Goal: Information Seeking & Learning: Learn about a topic

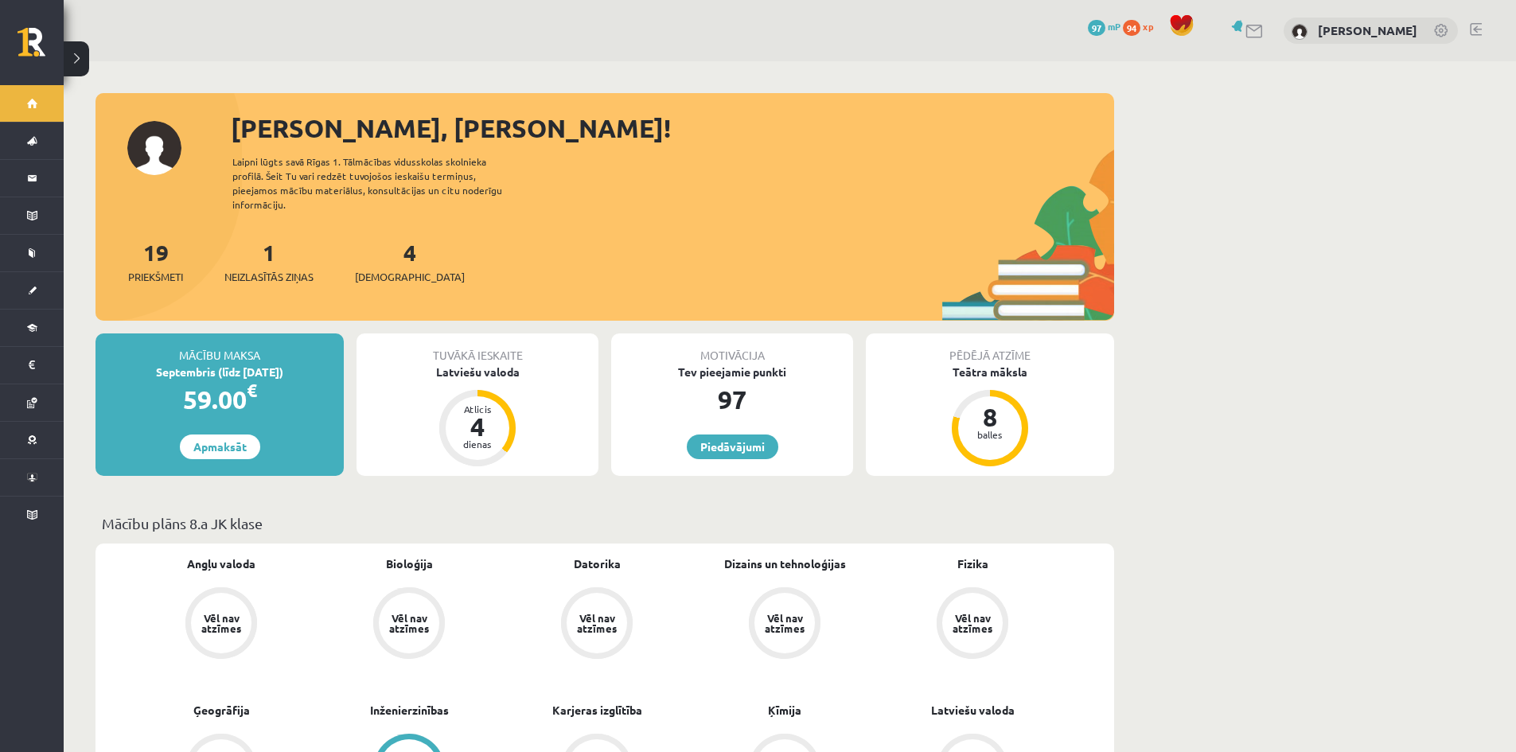
click at [1247, 25] on link at bounding box center [1239, 26] width 16 height 12
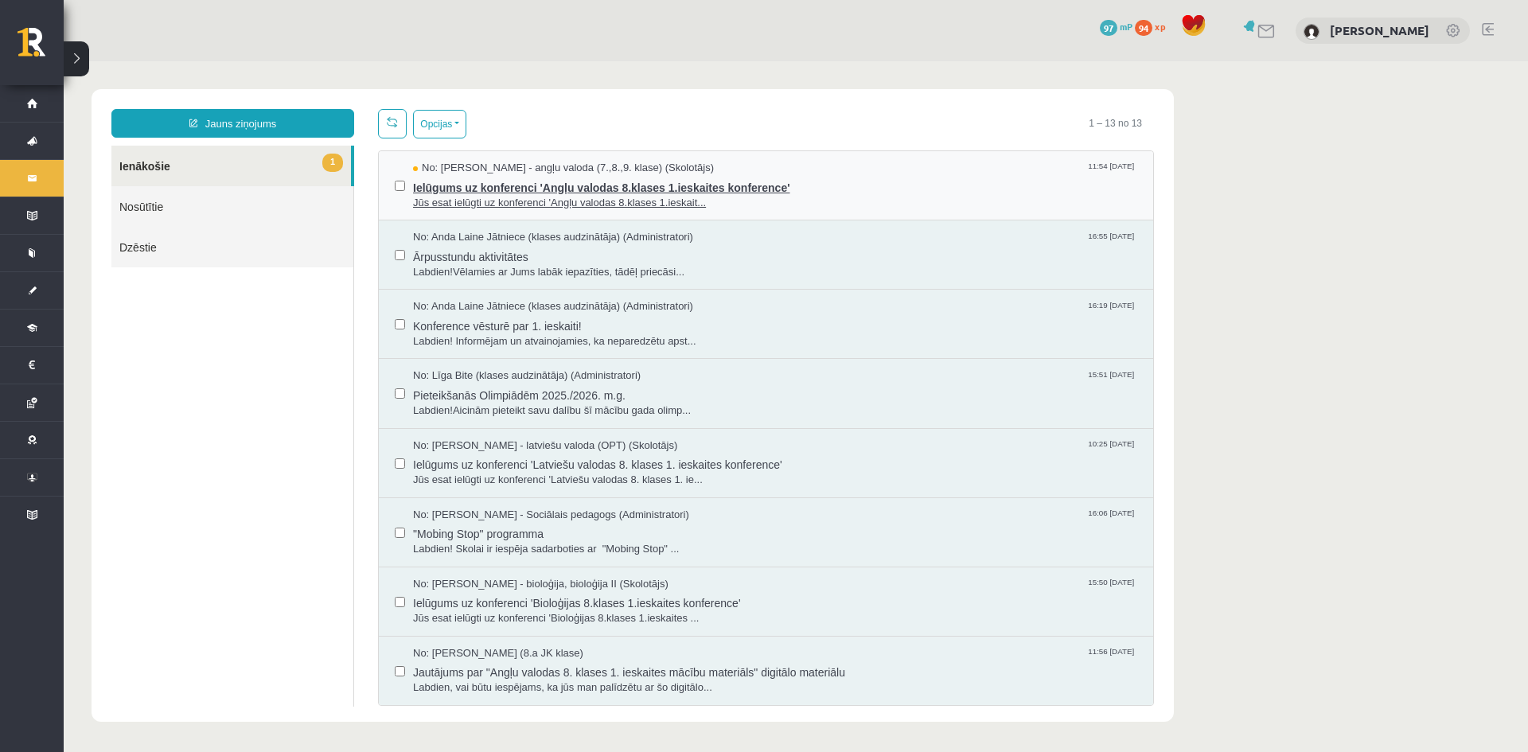
click at [613, 180] on span "Ielūgums uz konferenci 'Angļu valodas 8.klases 1.ieskaites konference'" at bounding box center [775, 186] width 724 height 20
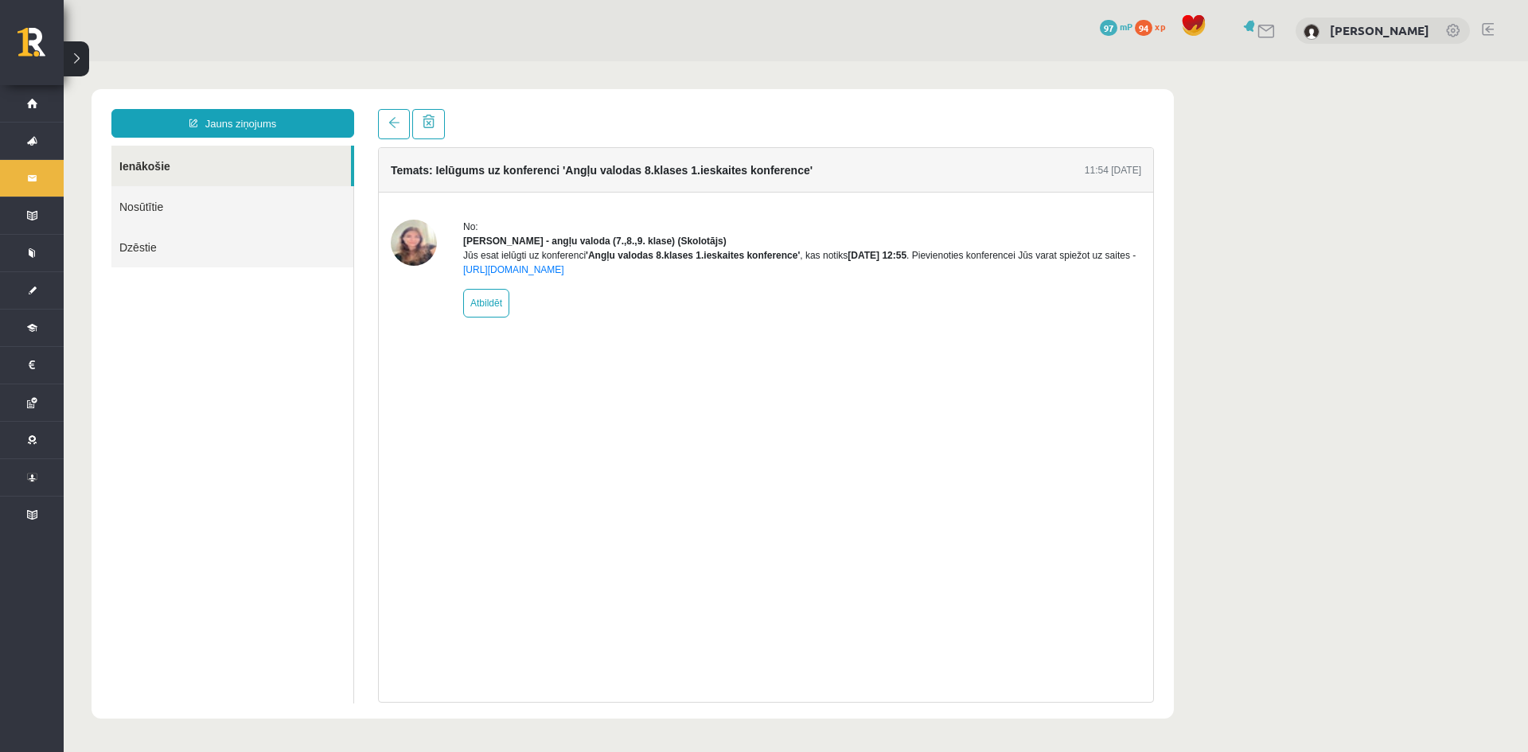
drag, startPoint x: 645, startPoint y: 107, endPoint x: 653, endPoint y: 94, distance: 15.0
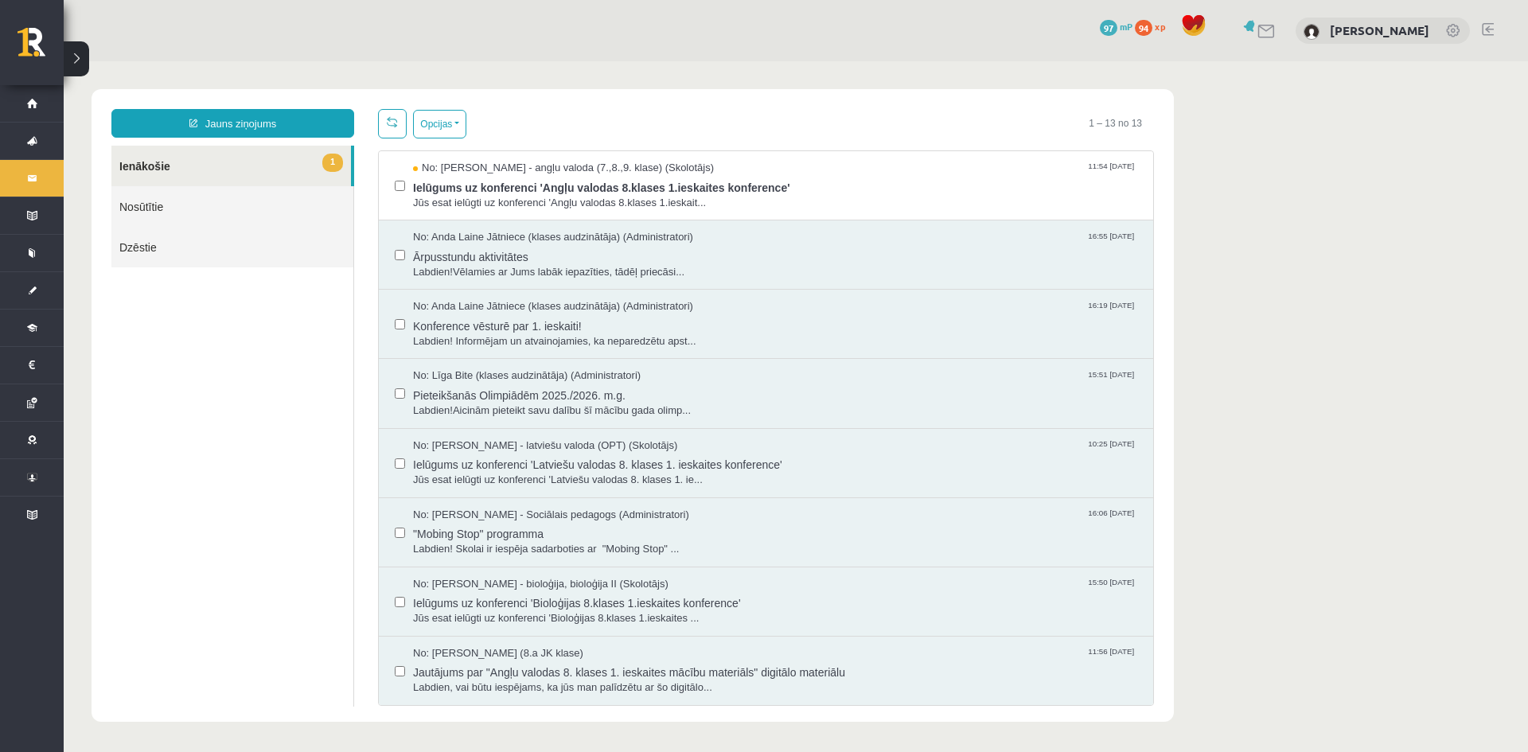
click at [1275, 21] on div "0 Dāvanas 97 mP 94 xp Margarita Borsa" at bounding box center [796, 30] width 1464 height 61
click at [1276, 22] on div at bounding box center [1257, 30] width 37 height 17
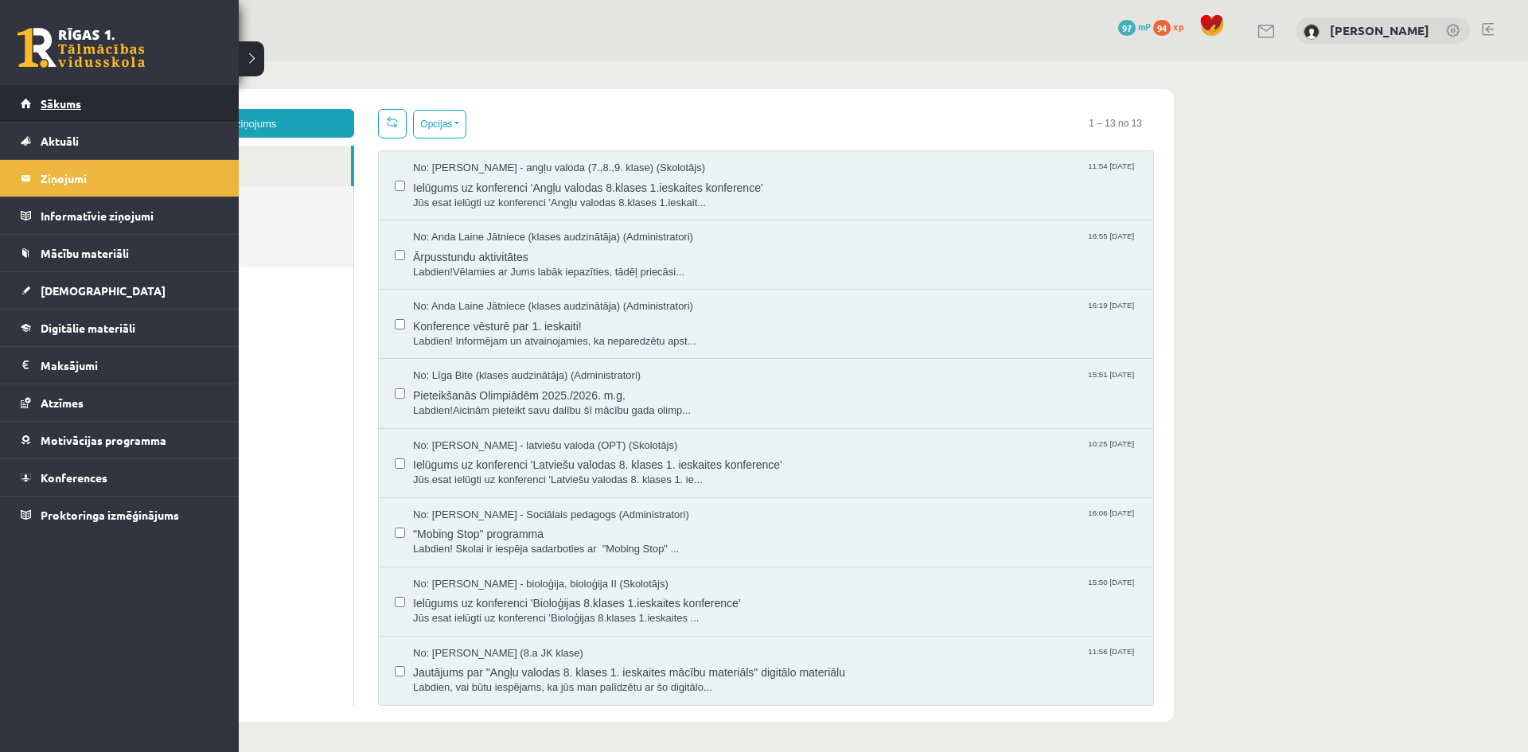
click at [30, 107] on link "Sākums" at bounding box center [120, 103] width 198 height 37
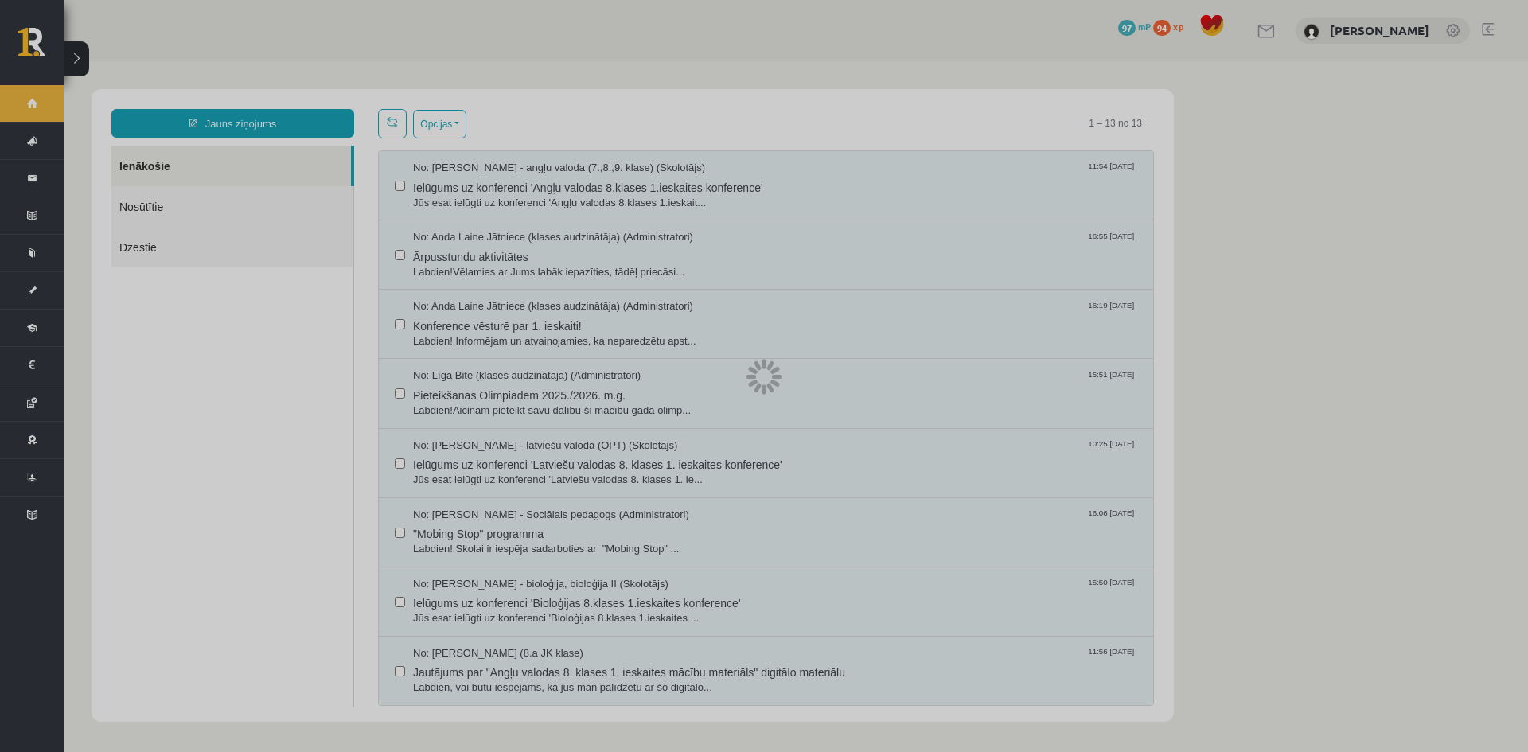
click at [30, 107] on div at bounding box center [764, 376] width 1528 height 752
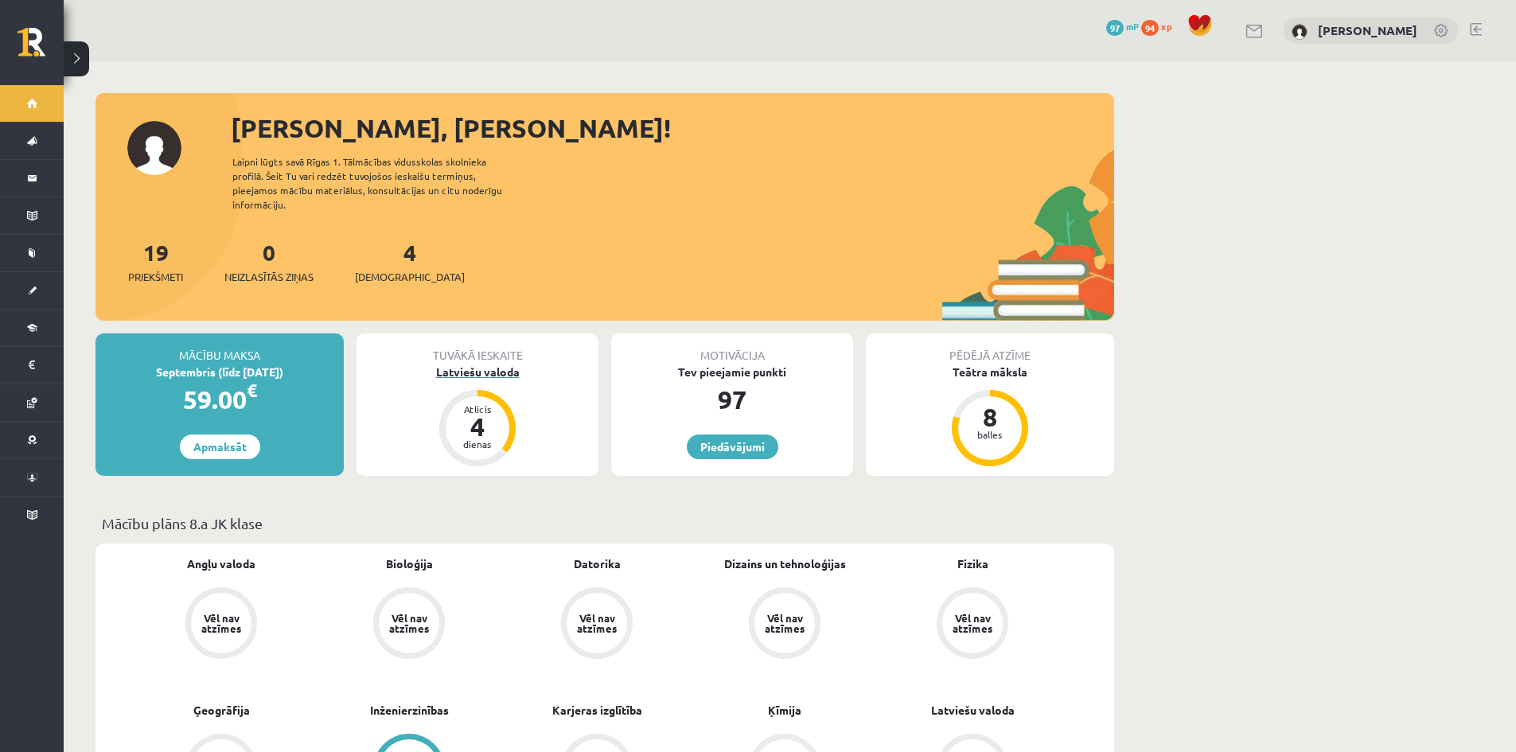
click at [455, 364] on div "Latviešu valoda" at bounding box center [477, 372] width 242 height 17
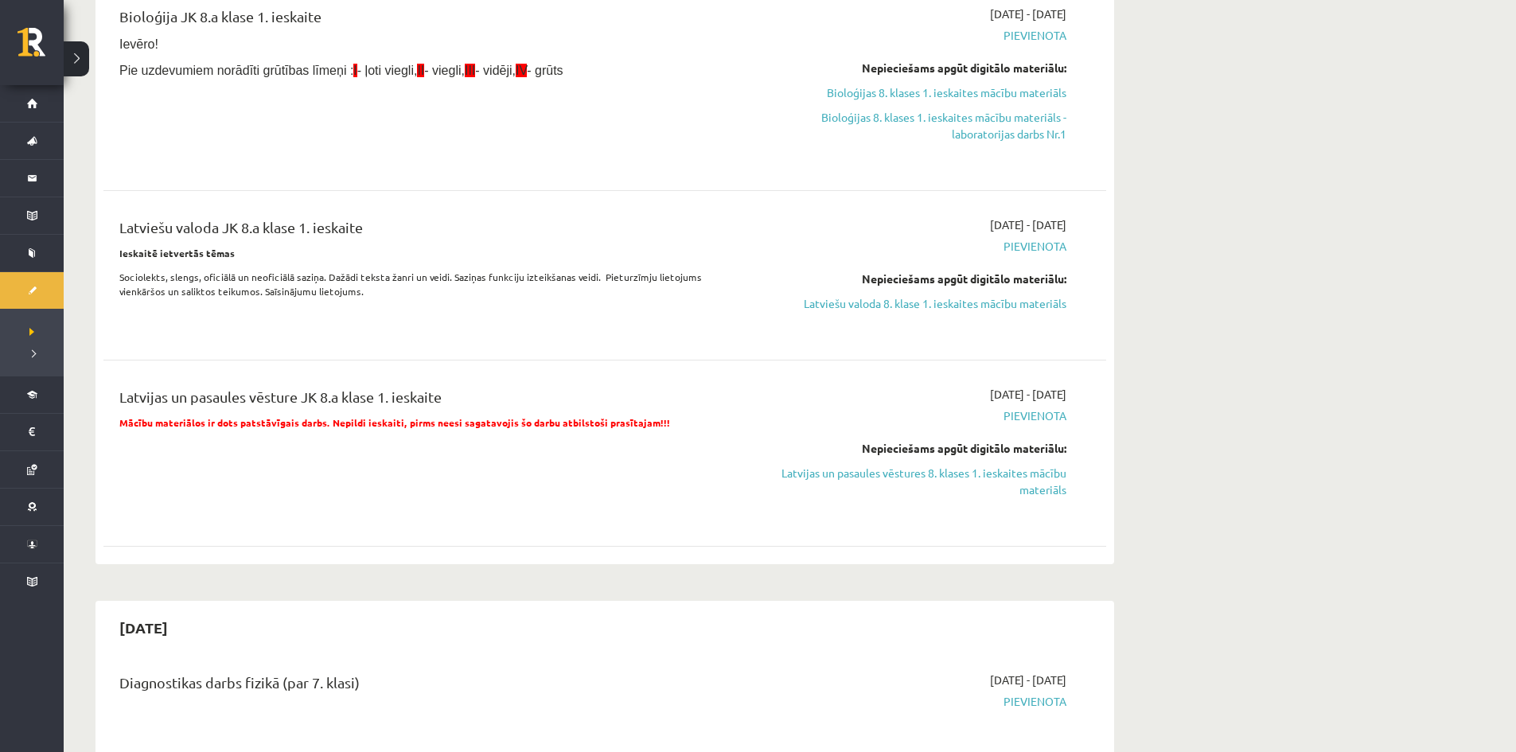
scroll to position [398, 0]
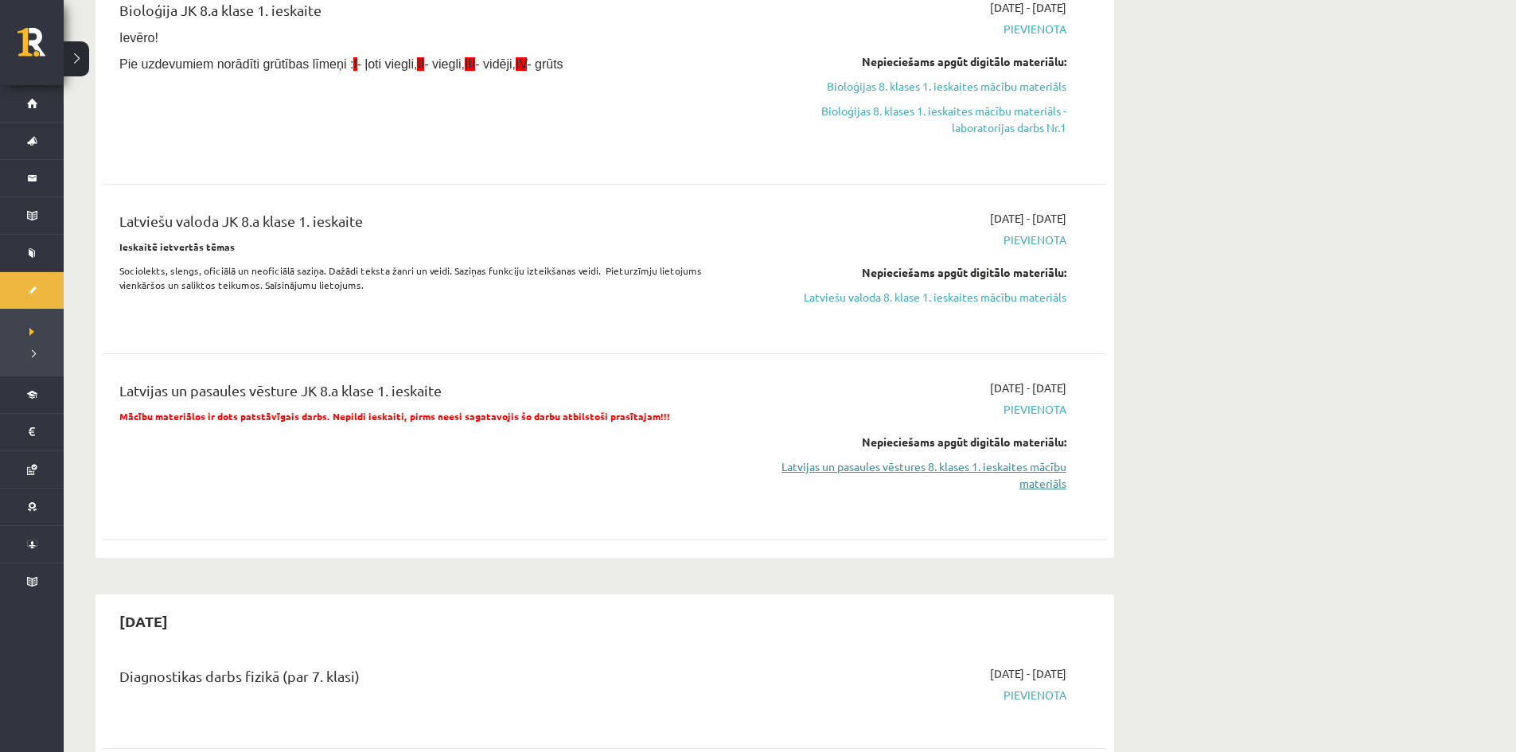
click at [841, 473] on link "Latvijas un pasaules vēstures 8. klases 1. ieskaites mācību materiāls" at bounding box center [916, 474] width 300 height 33
click at [824, 76] on div "Nepieciešams apgūt digitālo materiālu: Bioloģijas 8. klases 1. ieskaites mācību…" at bounding box center [916, 94] width 300 height 83
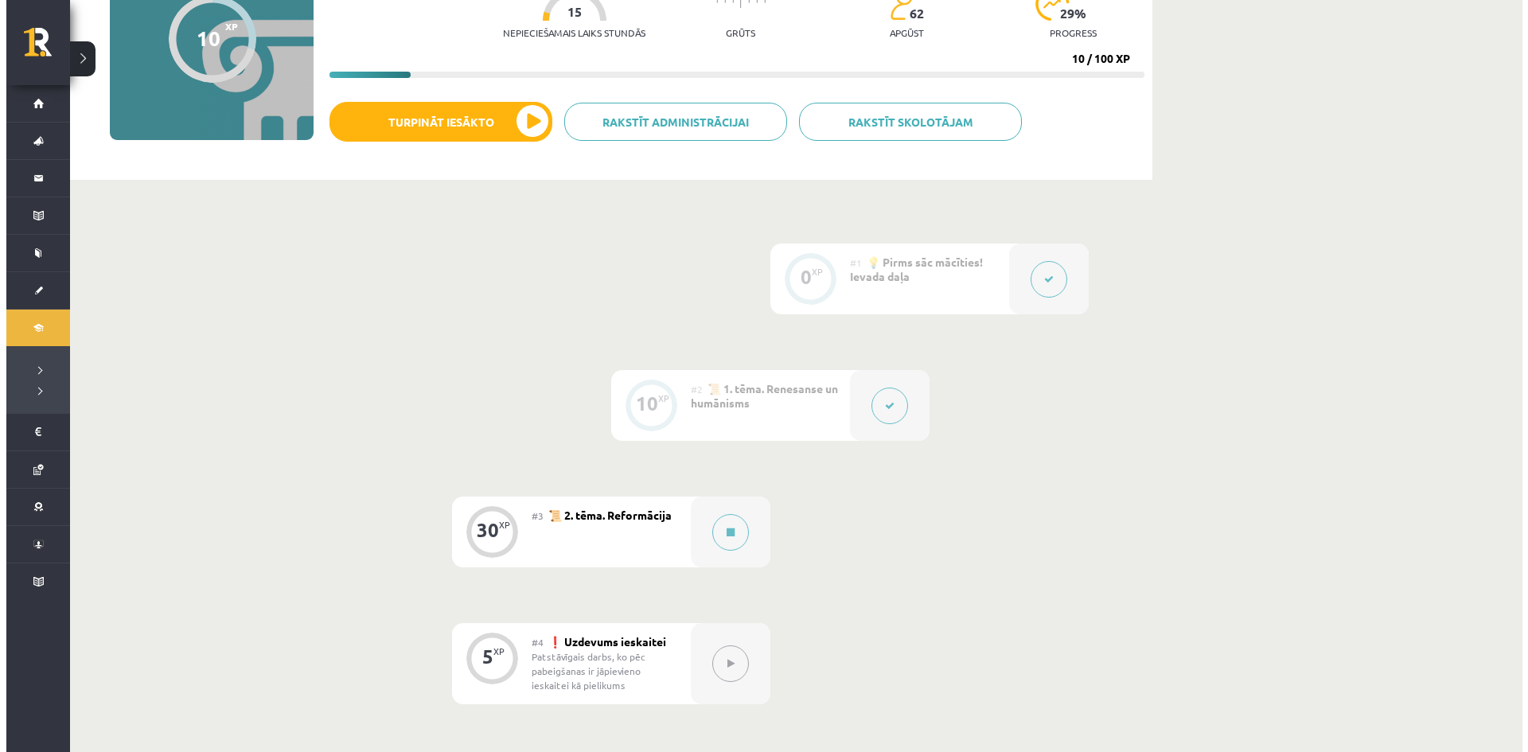
scroll to position [239, 0]
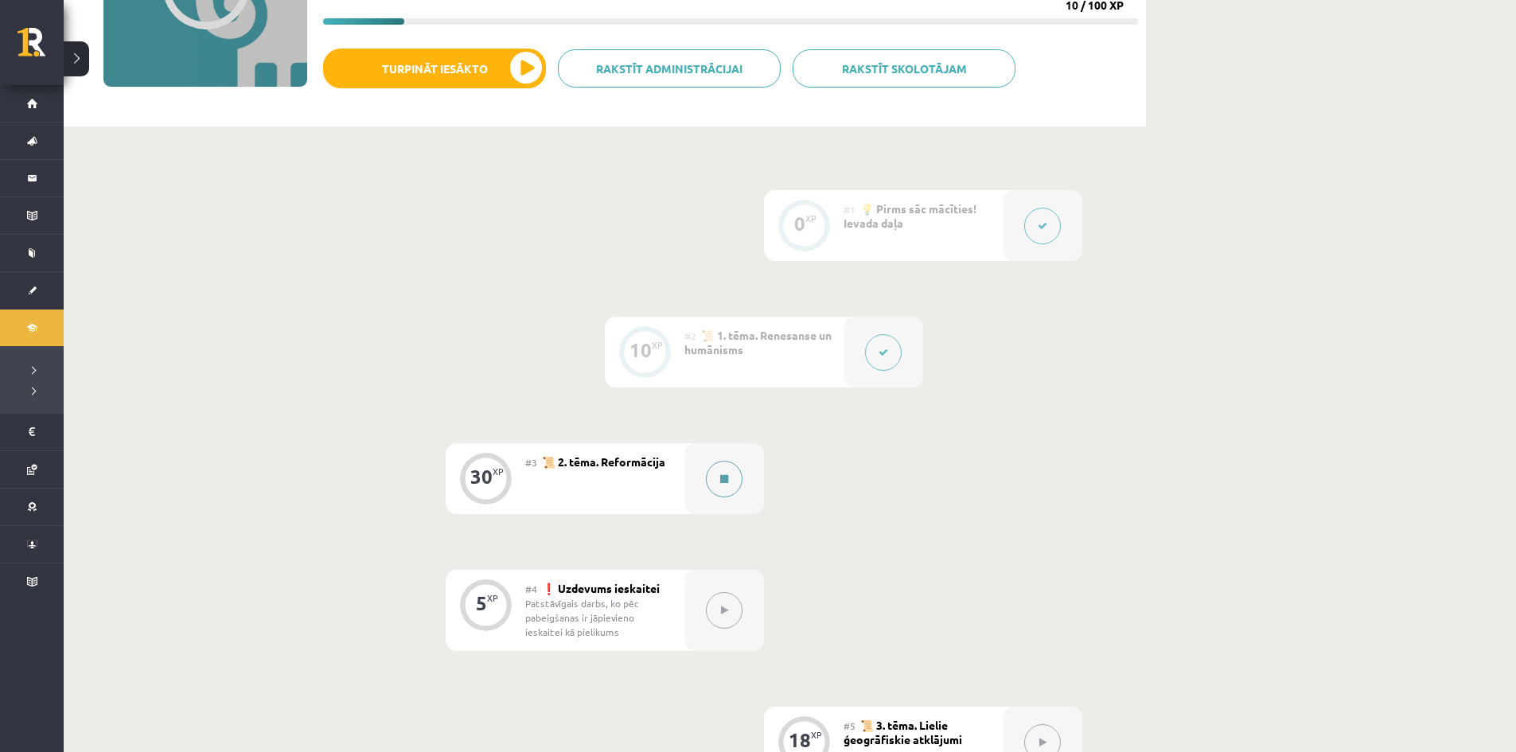
click at [725, 476] on icon at bounding box center [724, 479] width 8 height 10
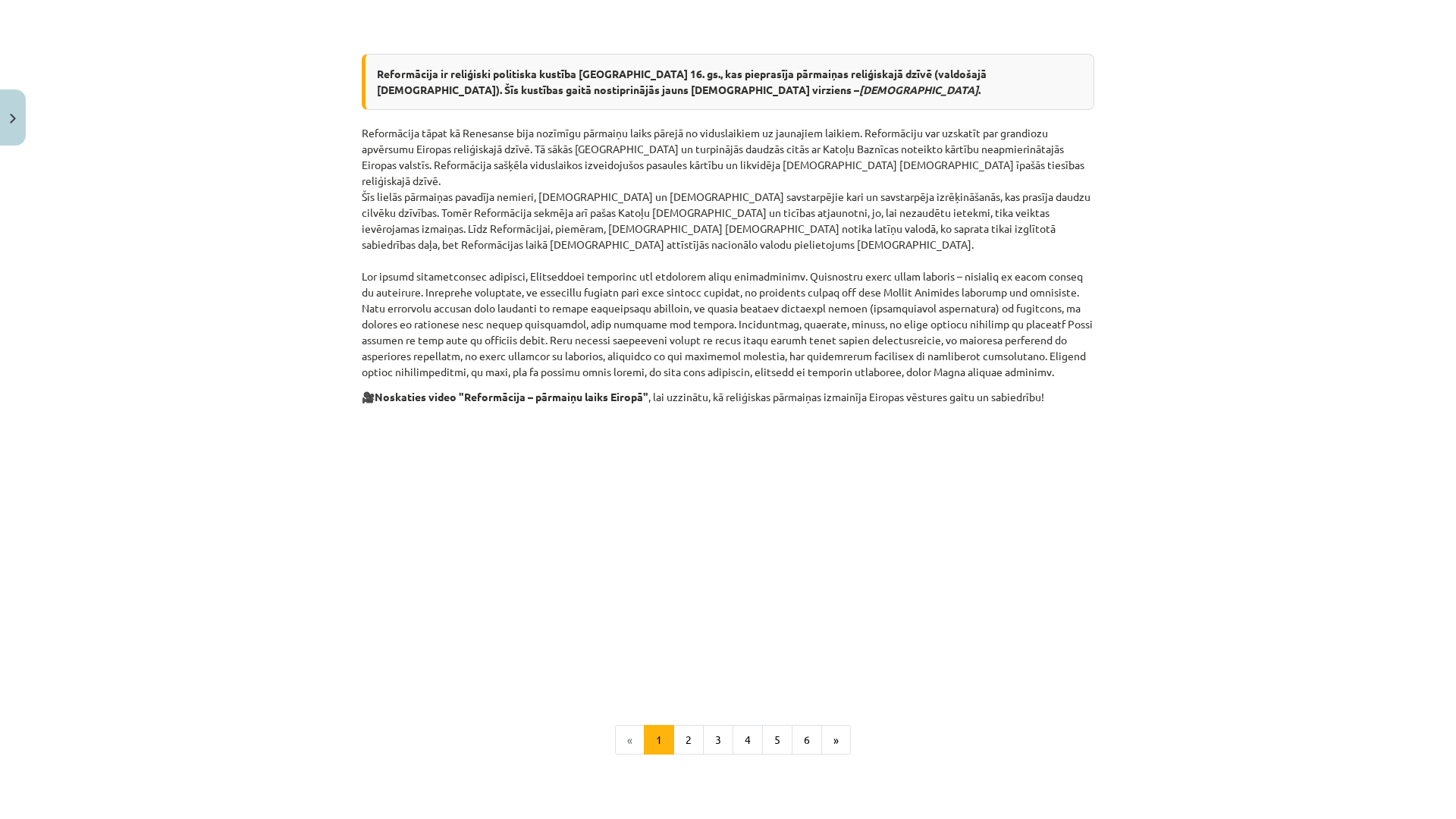
scroll to position [271, 0]
